Goal: Task Accomplishment & Management: Use online tool/utility

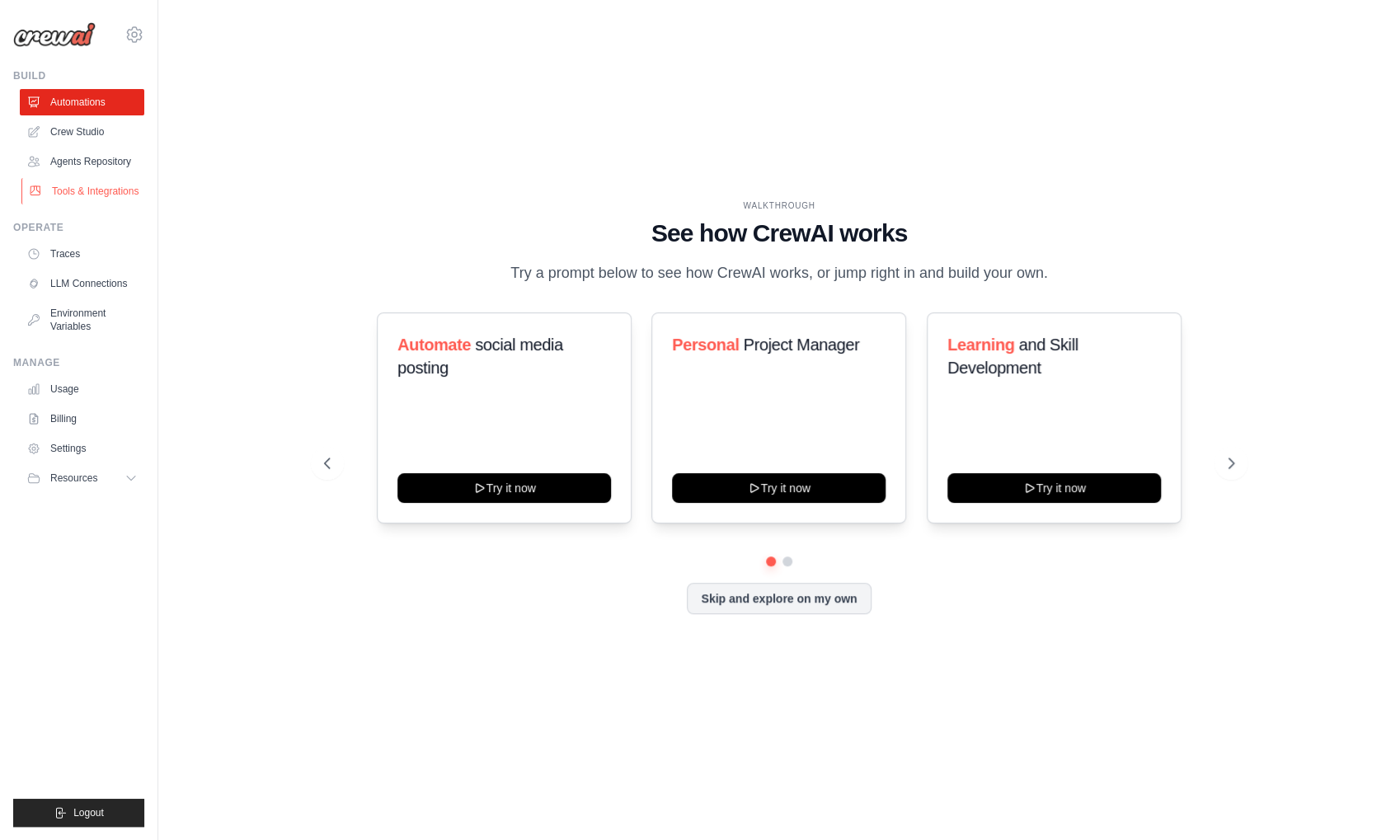
click at [93, 191] on link "Tools & Integrations" at bounding box center [83, 191] width 124 height 26
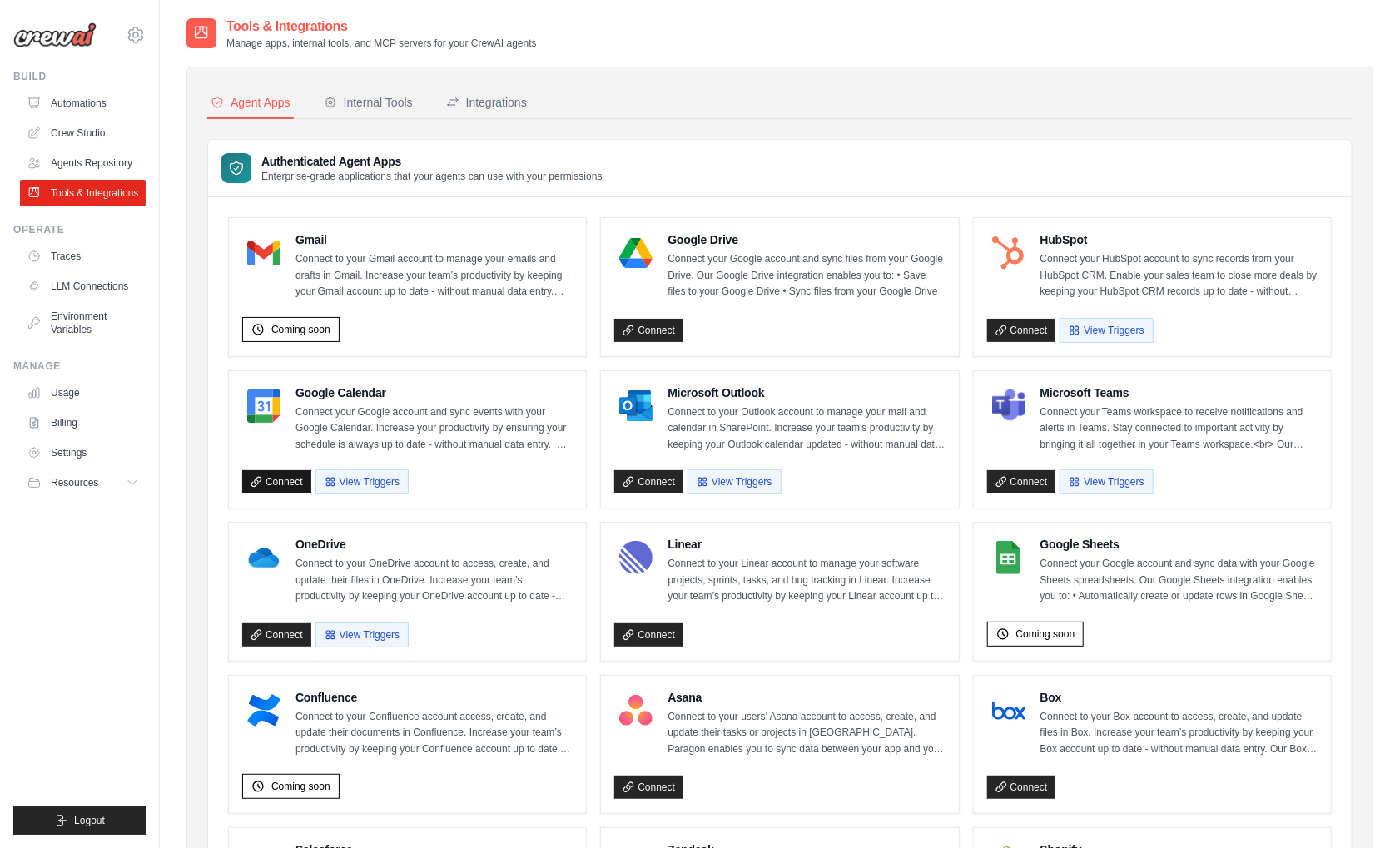
click at [278, 480] on link "Connect" at bounding box center [276, 482] width 70 height 23
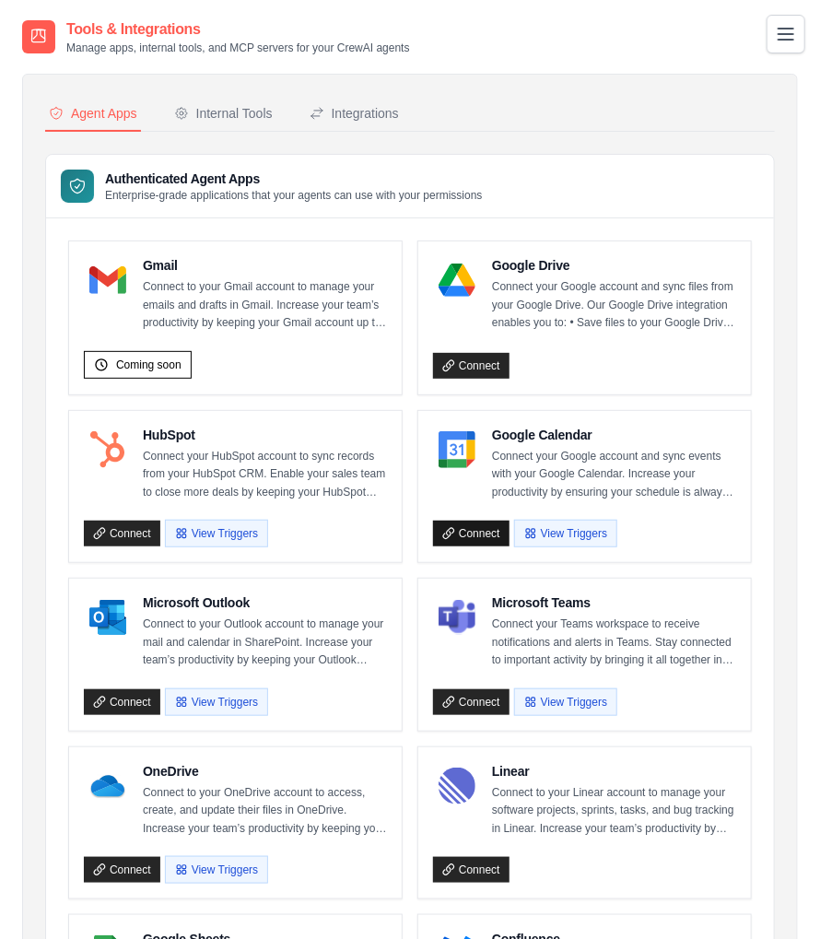
click at [479, 524] on link "Connect" at bounding box center [471, 534] width 77 height 26
click at [449, 533] on icon at bounding box center [448, 533] width 13 height 13
click at [450, 533] on icon at bounding box center [448, 533] width 13 height 13
click at [471, 532] on link "Connect" at bounding box center [471, 534] width 77 height 26
click at [469, 537] on link "Connect" at bounding box center [471, 534] width 77 height 26
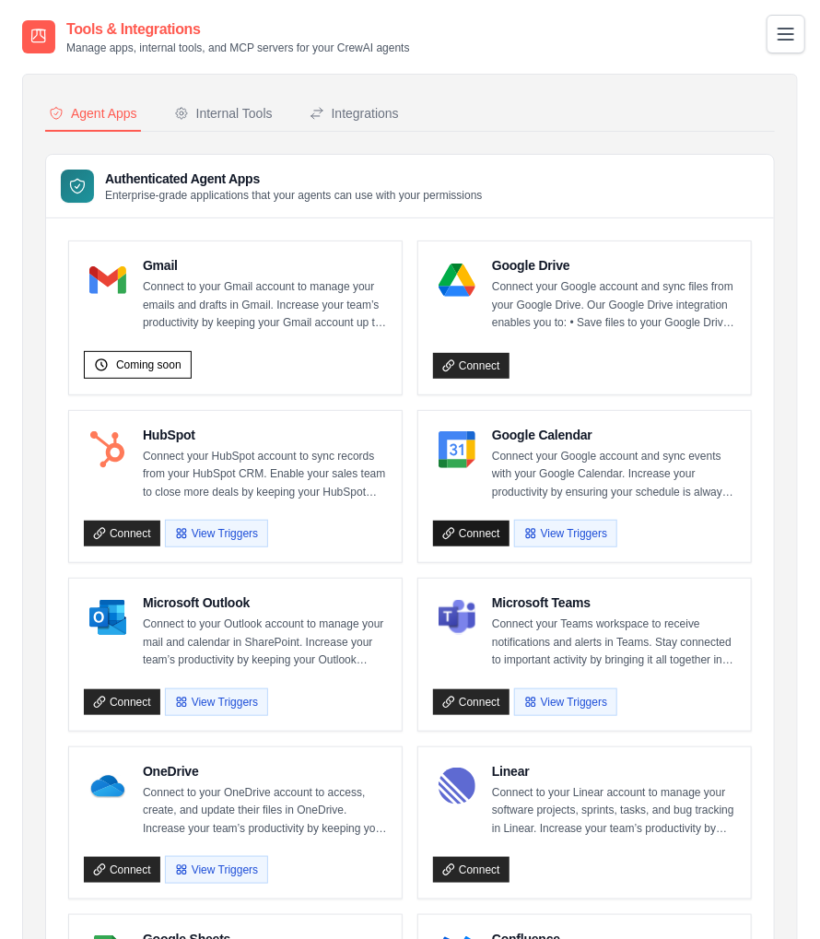
click at [477, 533] on link "Connect" at bounding box center [471, 534] width 77 height 26
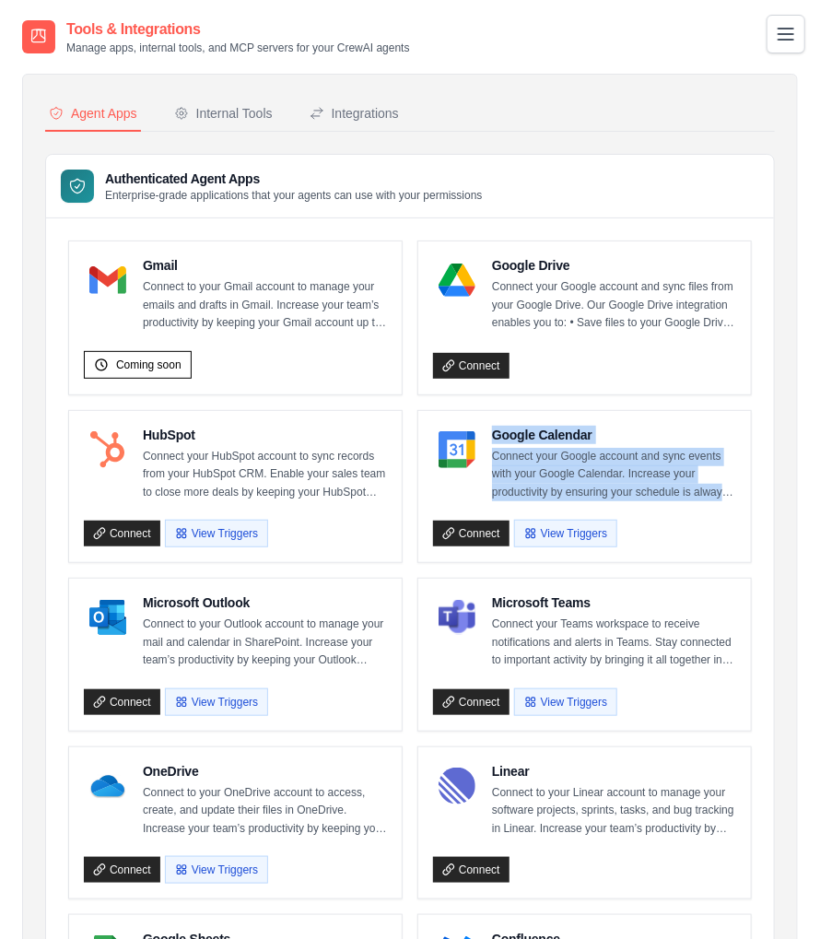
drag, startPoint x: 493, startPoint y: 430, endPoint x: 776, endPoint y: 486, distance: 288.3
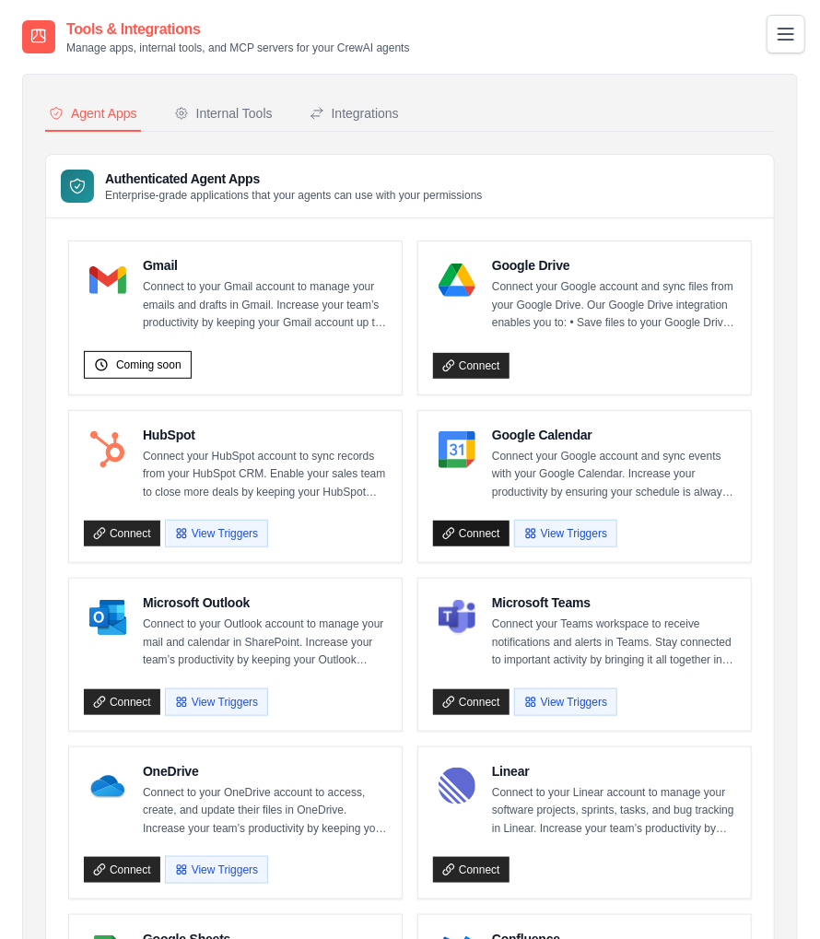
click at [465, 522] on link "Connect" at bounding box center [471, 534] width 77 height 26
click at [461, 524] on link "Connect" at bounding box center [471, 534] width 77 height 26
click at [453, 360] on icon at bounding box center [448, 365] width 13 height 13
click at [469, 369] on link "Connect" at bounding box center [471, 366] width 77 height 26
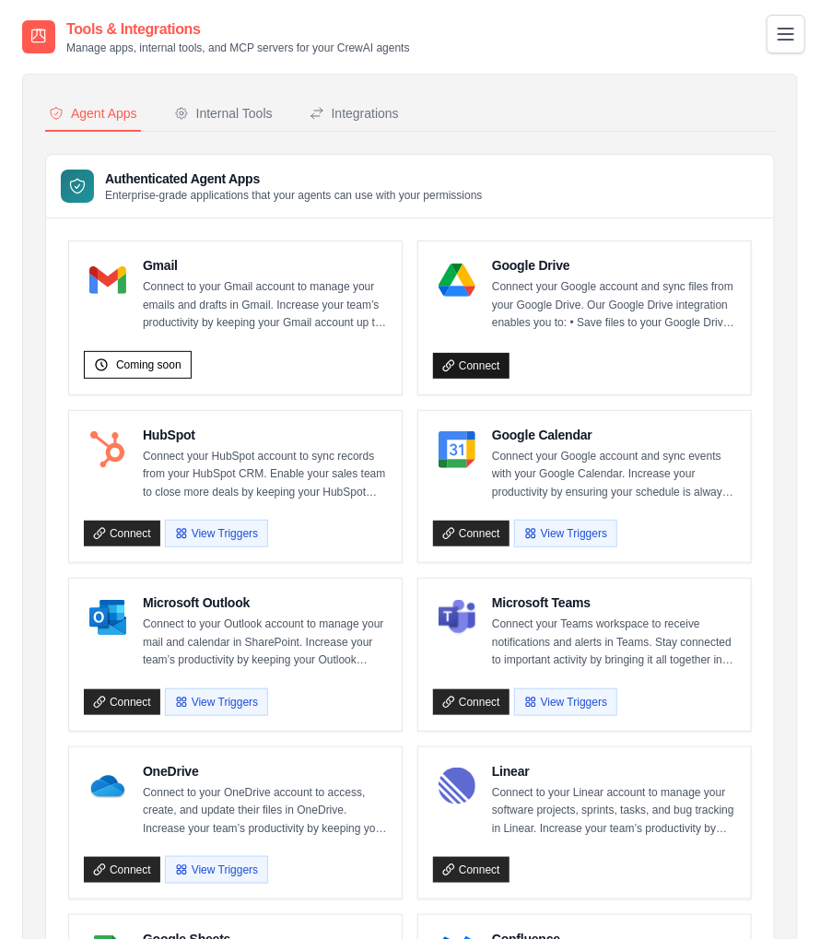
click at [469, 369] on link "Connect" at bounding box center [471, 366] width 77 height 26
drag, startPoint x: 469, startPoint y: 369, endPoint x: 447, endPoint y: 366, distance: 22.3
click at [447, 366] on icon at bounding box center [448, 365] width 13 height 13
click at [441, 364] on link "Connect" at bounding box center [471, 366] width 77 height 26
